Goal: Information Seeking & Learning: Learn about a topic

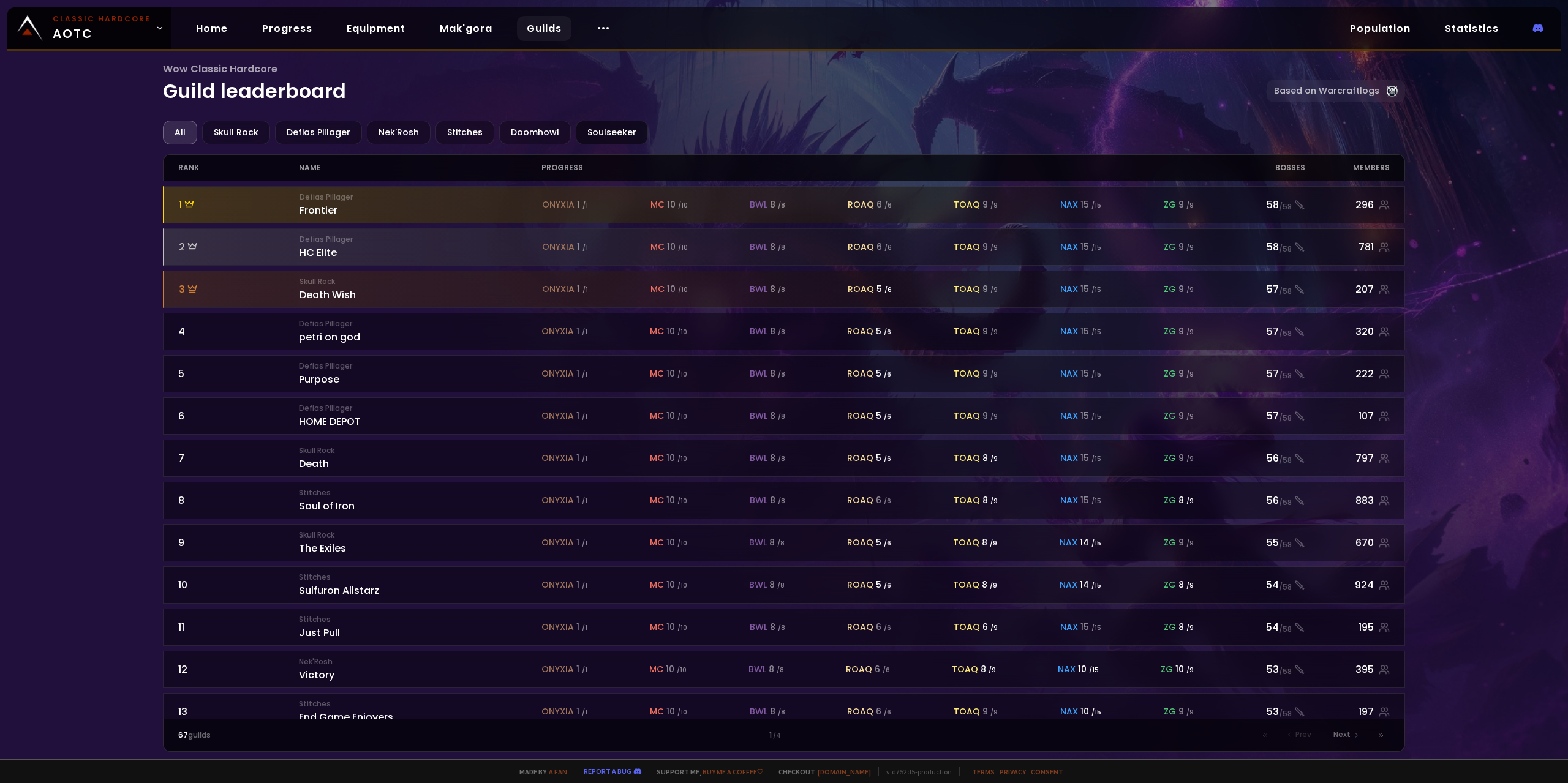
click at [617, 125] on div "Soulseeker" at bounding box center [611, 132] width 72 height 24
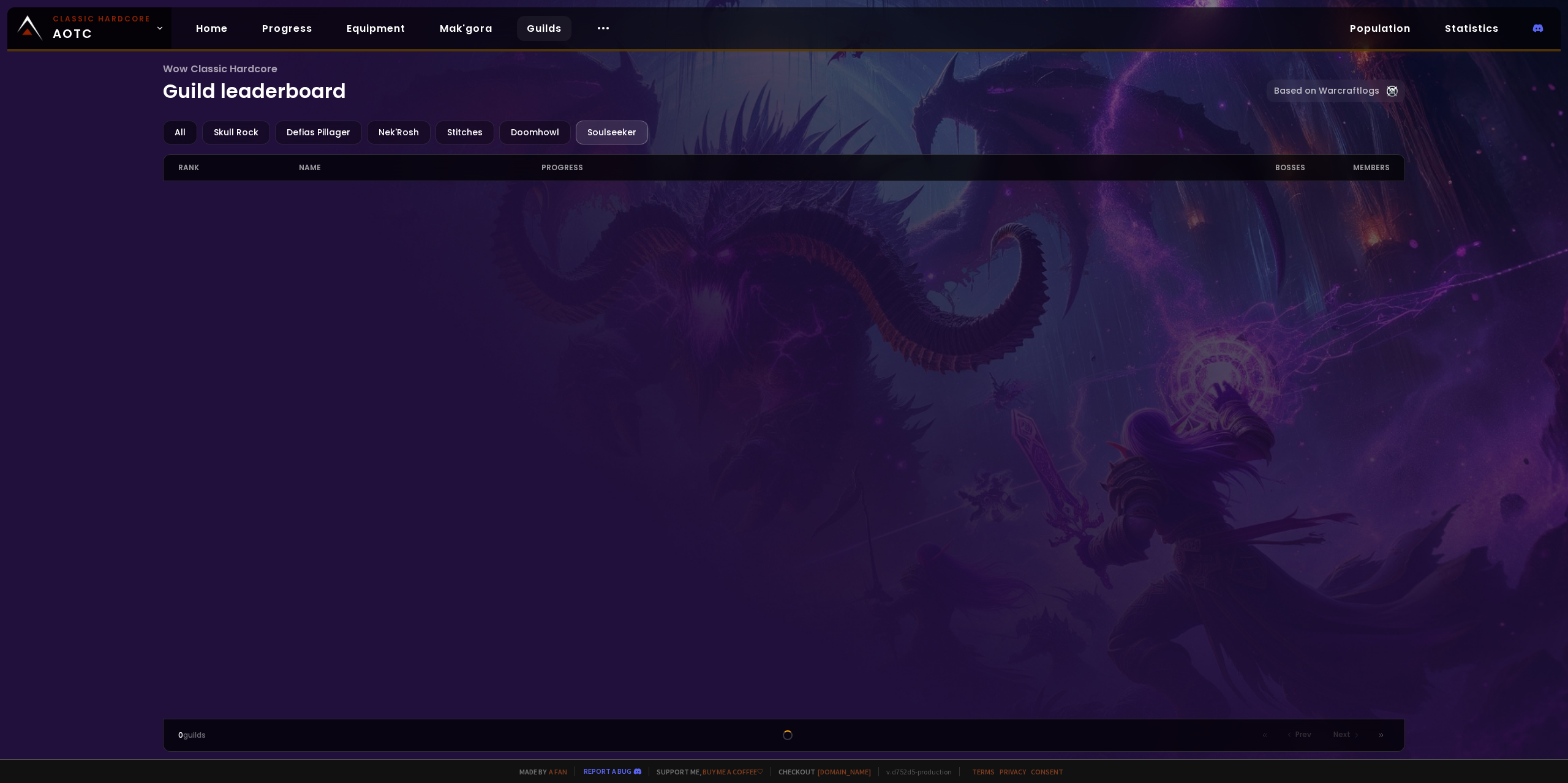
click at [180, 128] on div "All" at bounding box center [180, 132] width 35 height 24
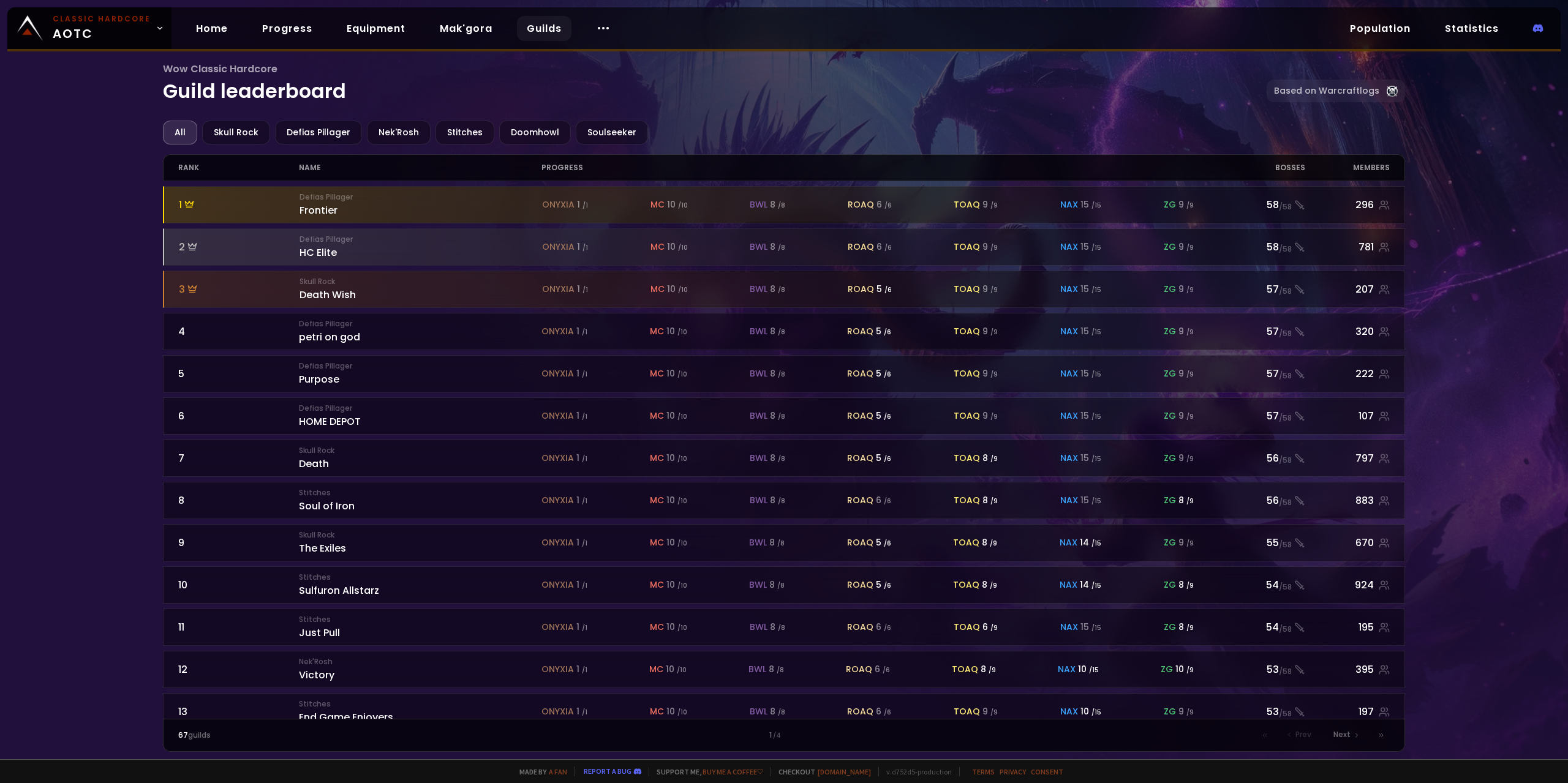
click at [604, 113] on div "Wow Classic Hardcore Guild leaderboard Based on Warcraftlogs" at bounding box center [784, 91] width 1243 height 59
click at [602, 137] on div "Soulseeker" at bounding box center [611, 132] width 72 height 24
